Goal: Information Seeking & Learning: Learn about a topic

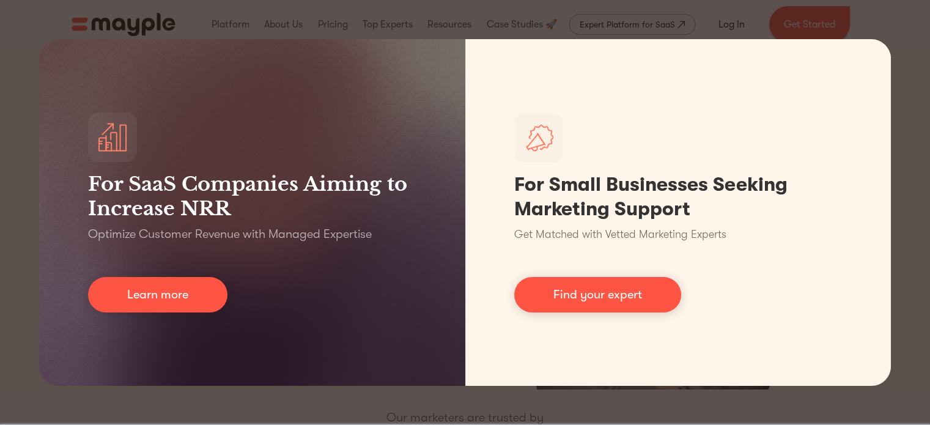
click at [925, 121] on div "For SaaS Companies Aiming to Increase NRR Optimize Customer Revenue with Manage…" at bounding box center [465, 212] width 930 height 425
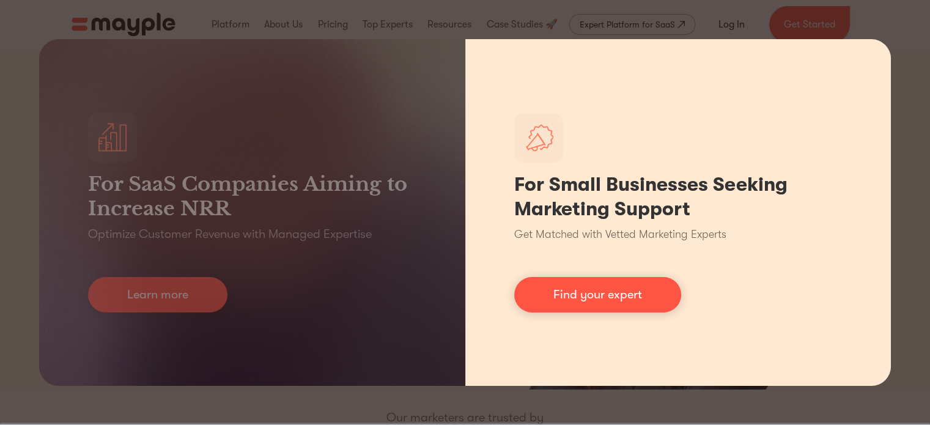
click at [853, 50] on div "For Small Businesses Seeking Marketing Support Get Matched with Vetted Marketin…" at bounding box center [678, 212] width 426 height 347
click at [885, 178] on div "For Small Businesses Seeking Marketing Support Get Matched with Vetted Marketin…" at bounding box center [678, 212] width 426 height 347
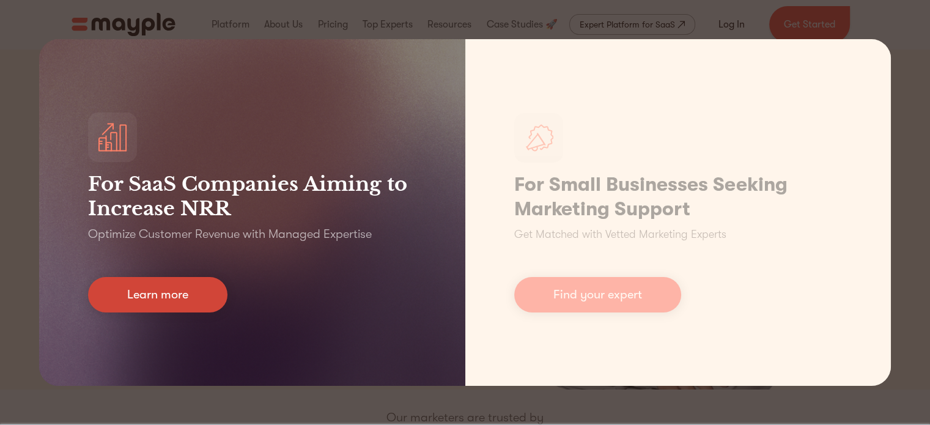
click at [202, 294] on link "Learn more" at bounding box center [157, 294] width 139 height 35
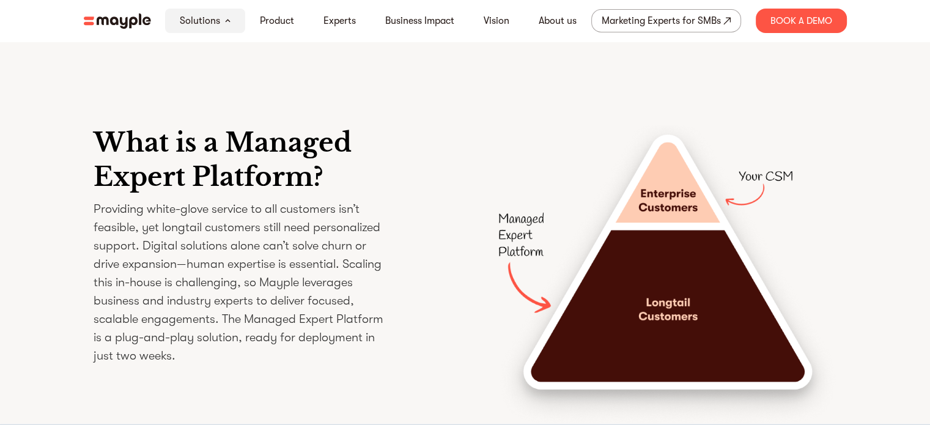
scroll to position [1712, 0]
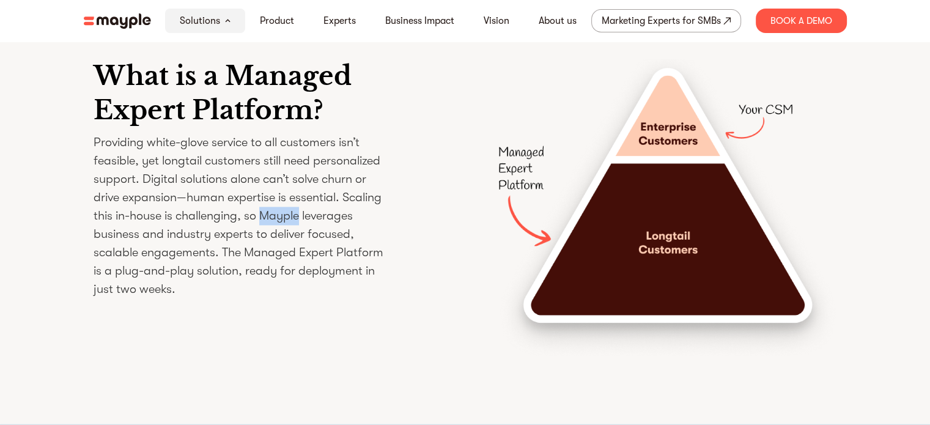
drag, startPoint x: 301, startPoint y: 290, endPoint x: 265, endPoint y: 281, distance: 37.2
click at [265, 281] on p "Providing white-glove service to all customers isn’t feasible, yet longtail cus…" at bounding box center [241, 215] width 294 height 165
copy p "Mayple"
